Goal: Information Seeking & Learning: Learn about a topic

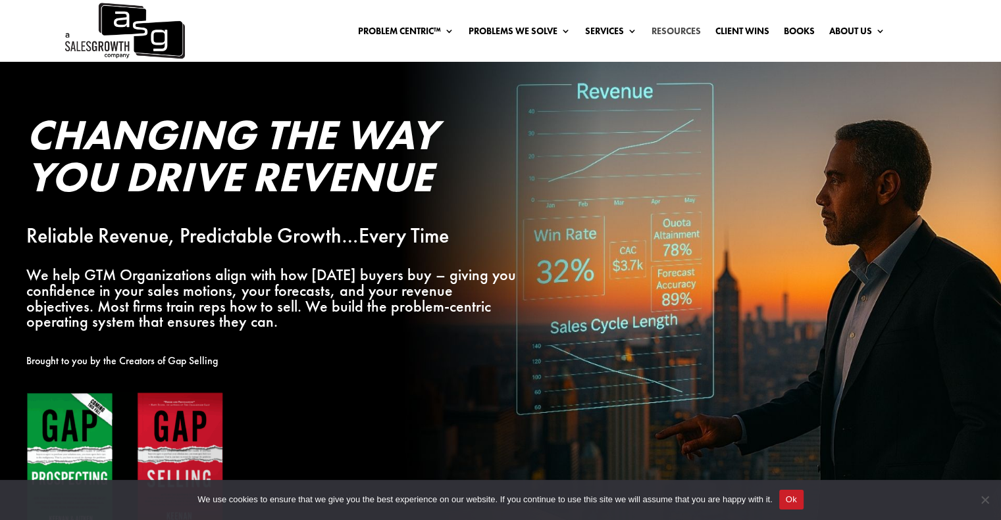
click at [666, 26] on link "Resources" at bounding box center [675, 33] width 49 height 14
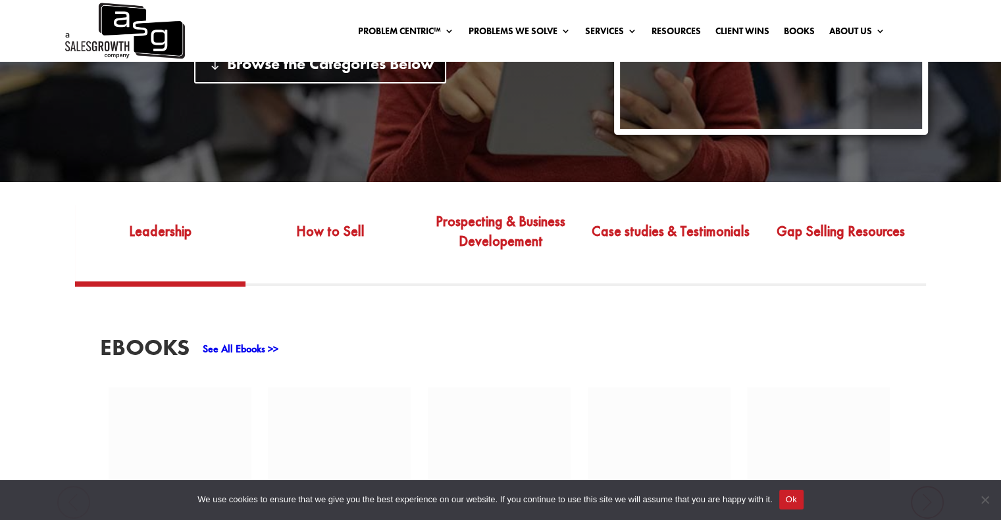
scroll to position [329, 0]
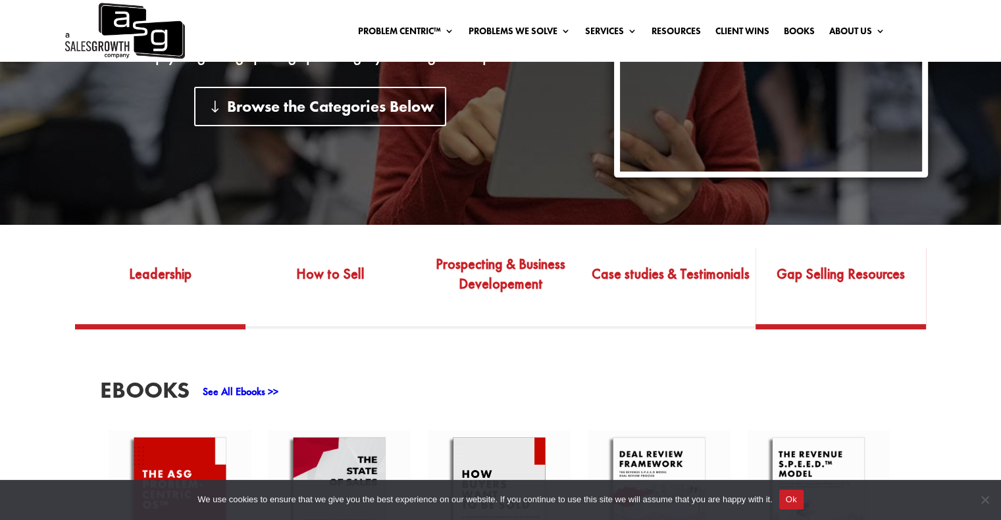
click at [830, 276] on link "Gap Selling Resources" at bounding box center [840, 283] width 170 height 81
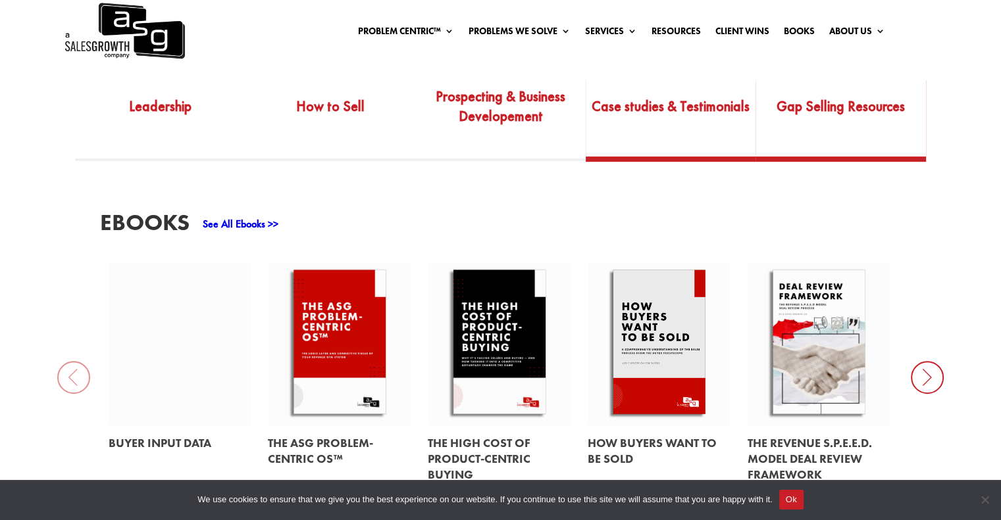
scroll to position [592, 0]
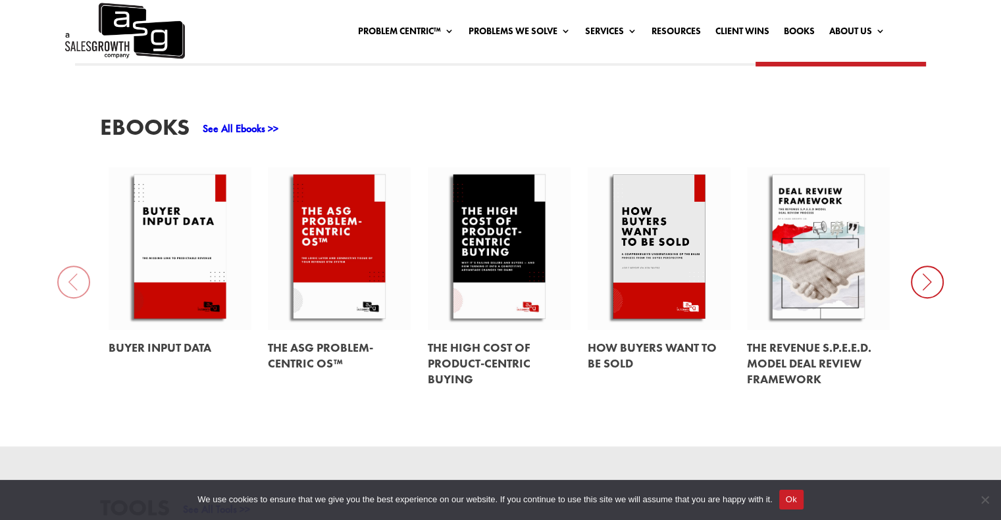
click at [492, 267] on link at bounding box center [499, 248] width 143 height 163
click at [930, 296] on icon at bounding box center [927, 282] width 33 height 33
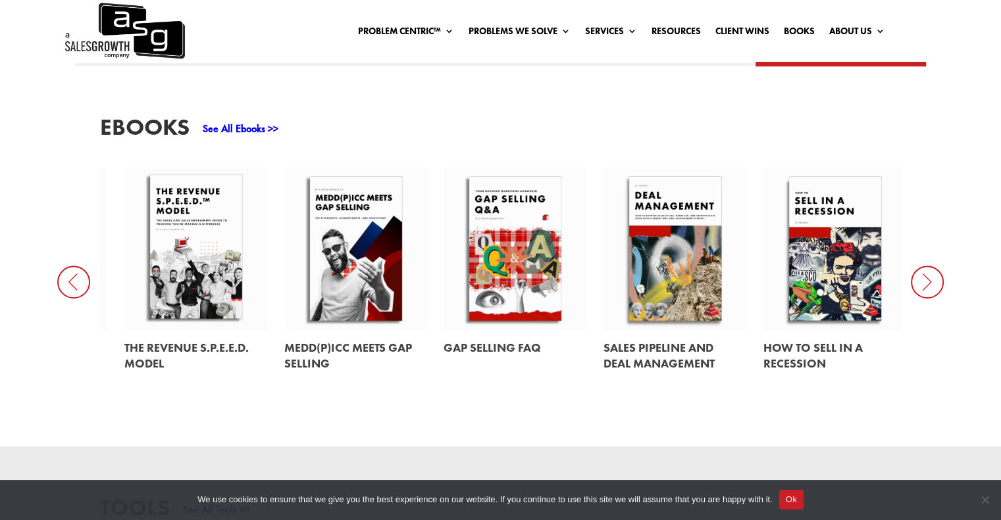
click at [931, 288] on icon at bounding box center [927, 282] width 33 height 33
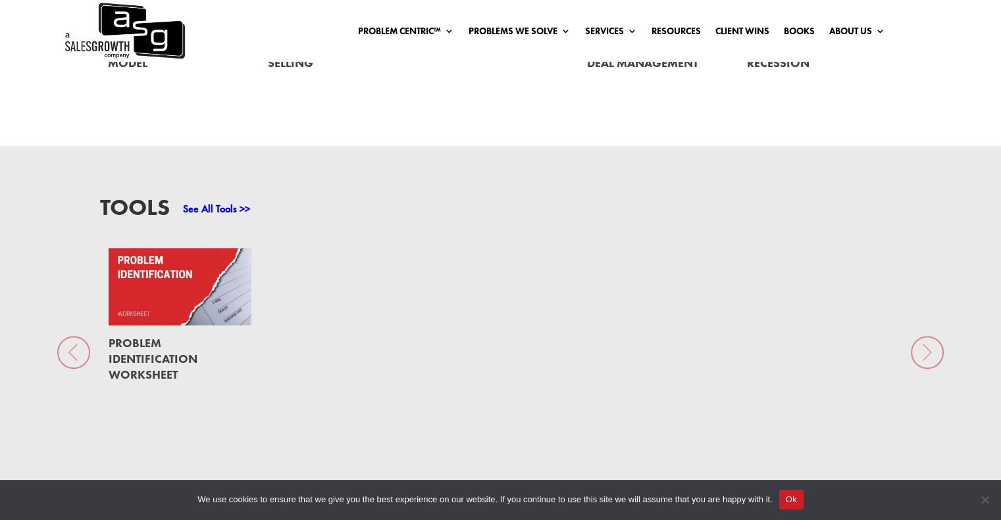
scroll to position [987, 0]
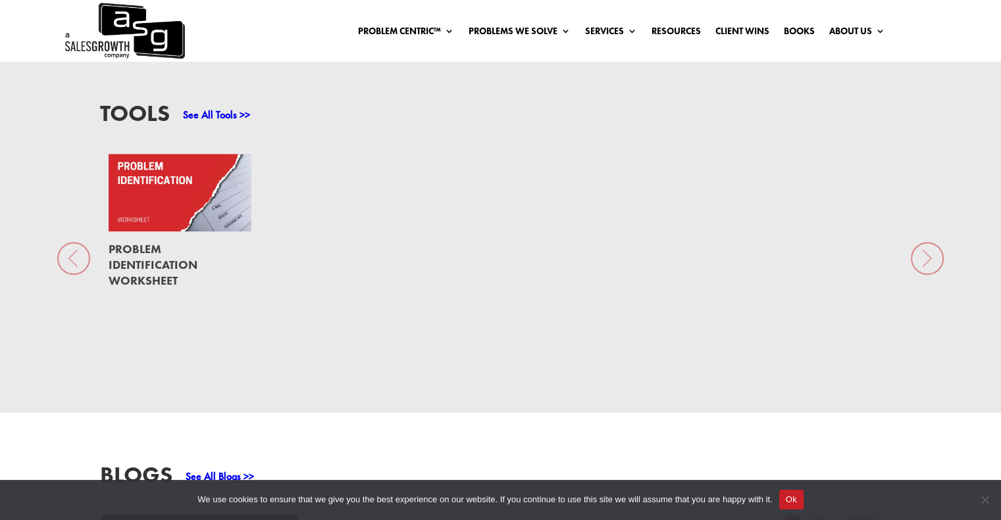
click at [88, 262] on div "Tools See All Tools >> Problem Identification Worksheet" at bounding box center [500, 232] width 1001 height 361
click at [80, 263] on div "Tools See All Tools >> Problem Identification Worksheet" at bounding box center [500, 232] width 1001 height 361
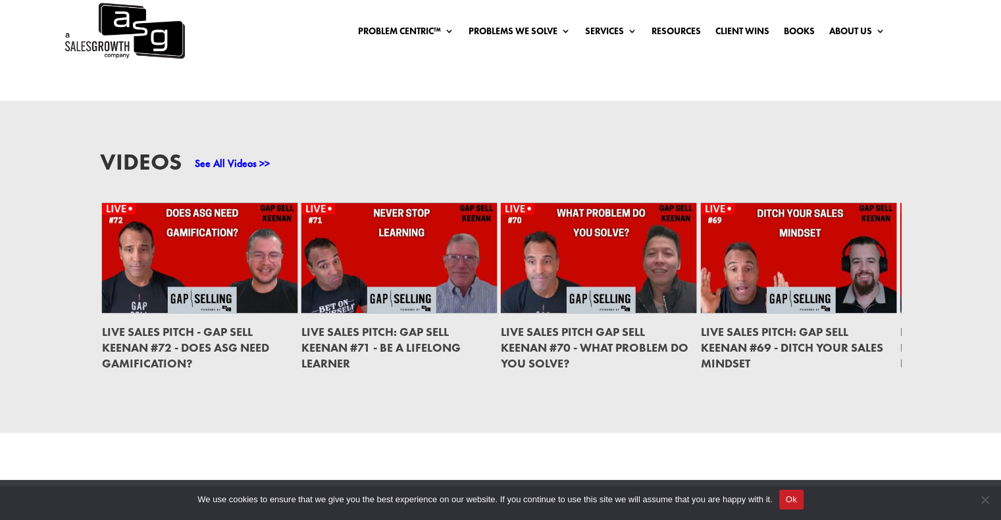
scroll to position [1777, 0]
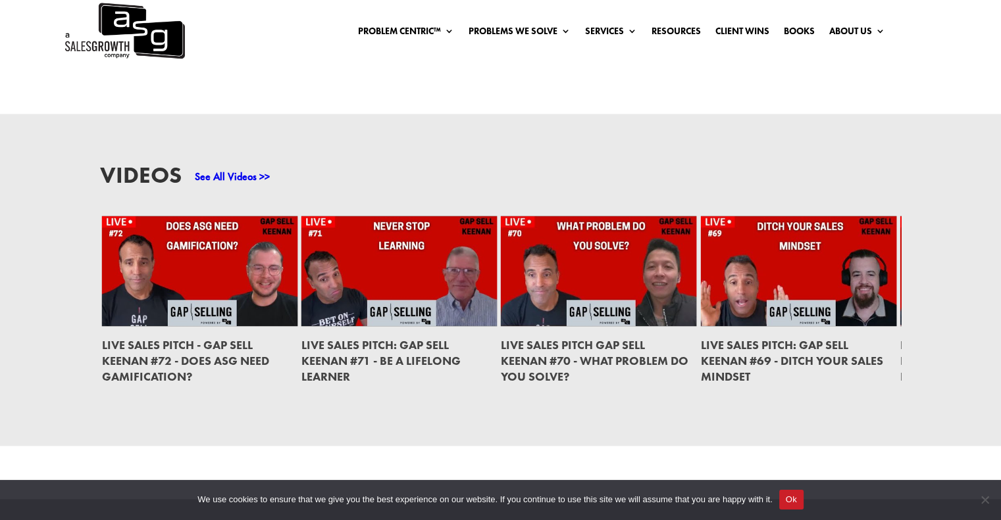
click at [549, 260] on link at bounding box center [599, 271] width 196 height 111
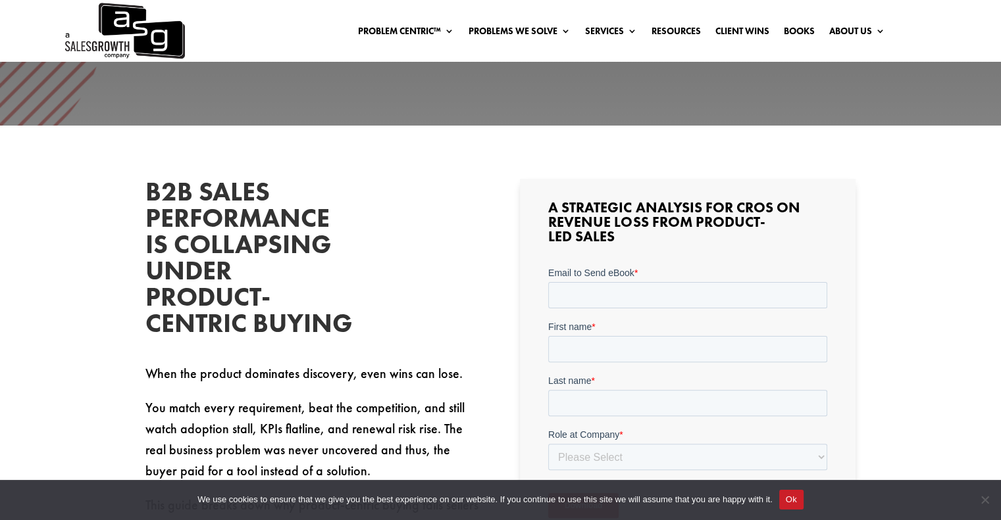
scroll to position [263, 0]
